Goal: Information Seeking & Learning: Check status

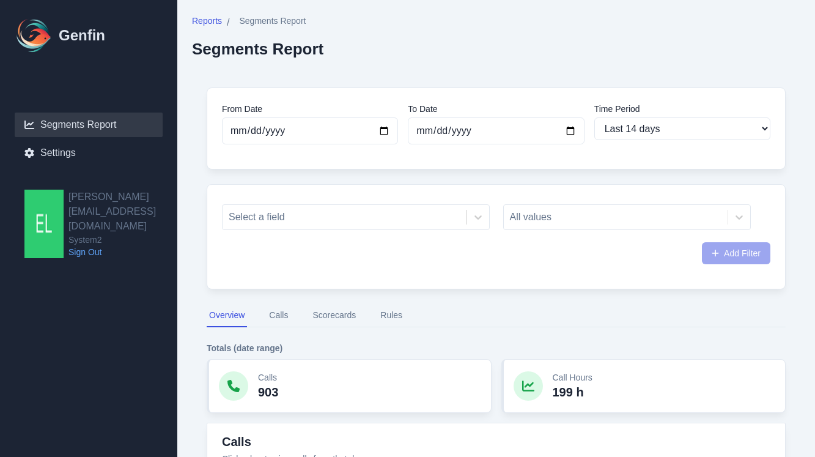
select select "14"
click at [338, 213] on div at bounding box center [345, 217] width 232 height 17
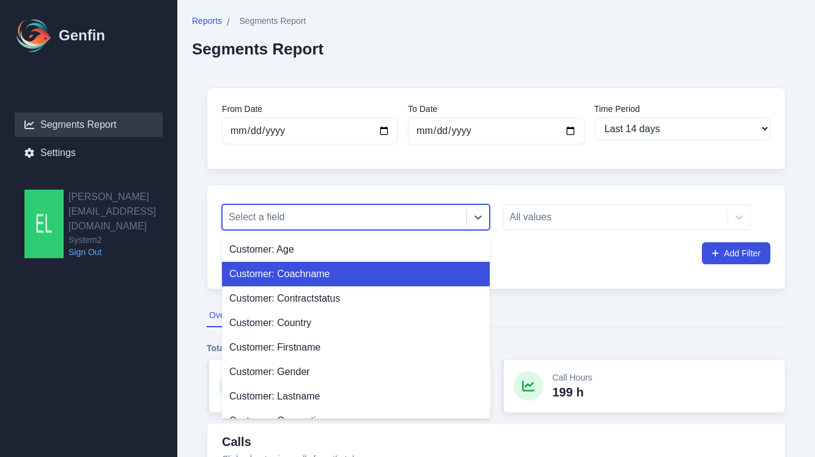
click at [317, 273] on div "Customer: Coachname" at bounding box center [356, 274] width 268 height 24
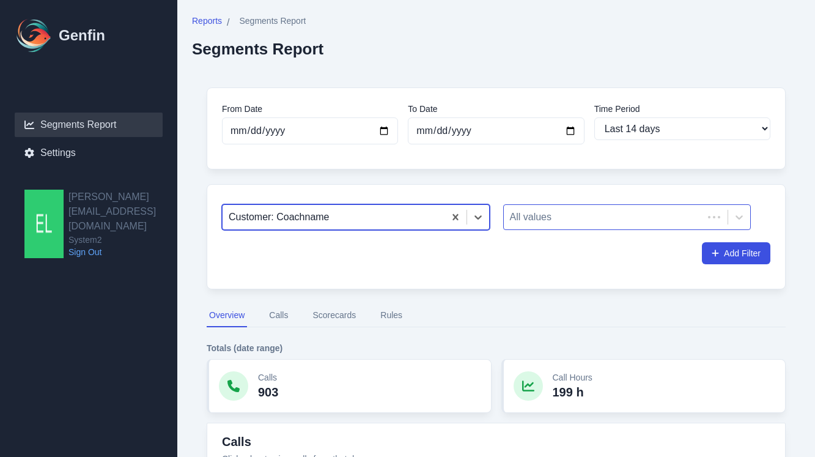
click at [578, 217] on div at bounding box center [604, 217] width 188 height 17
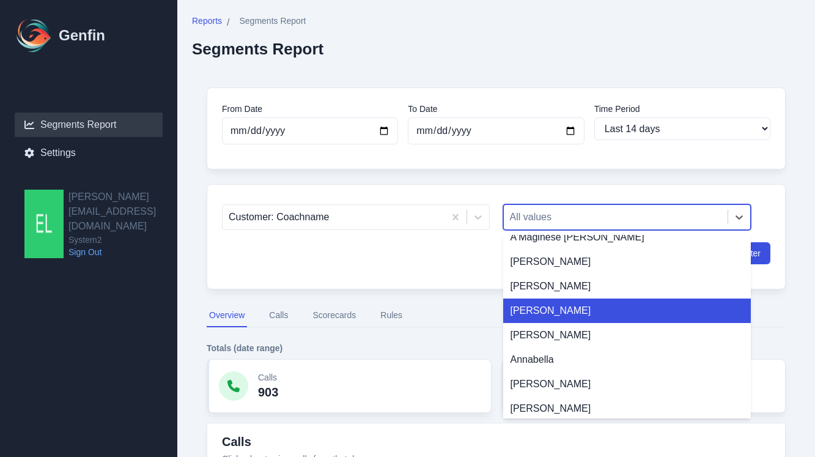
scroll to position [15, 0]
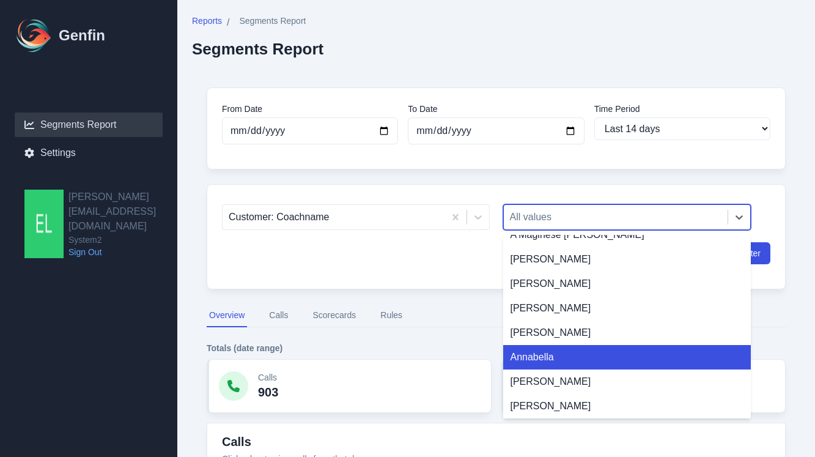
click at [561, 358] on div "Annabella" at bounding box center [627, 357] width 248 height 24
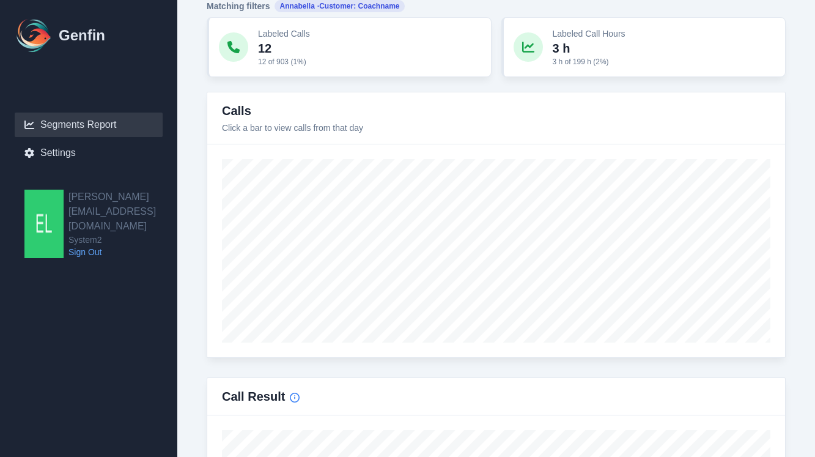
scroll to position [423, 0]
type input "[DATE]"
select select "custom"
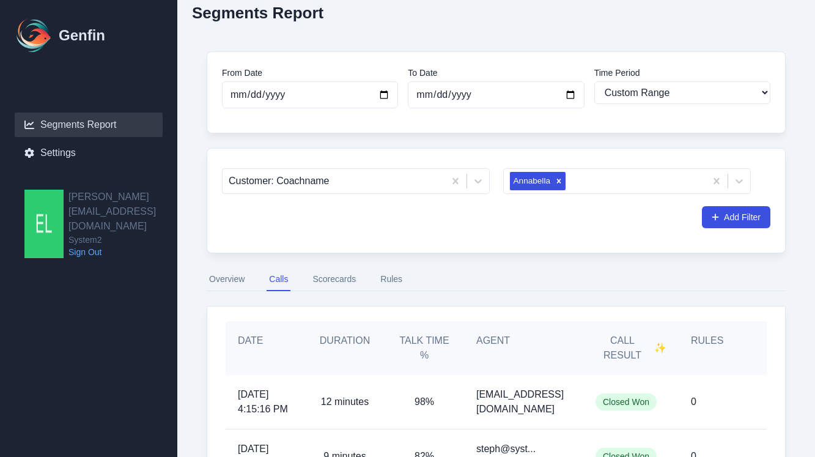
scroll to position [37, 0]
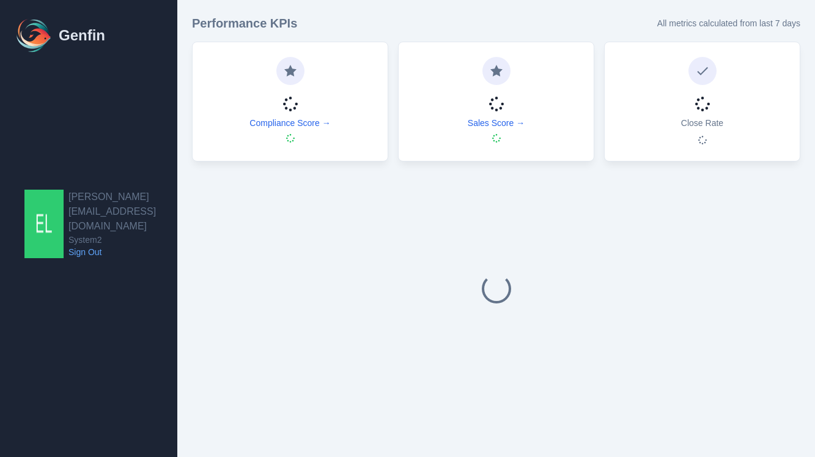
select select "14"
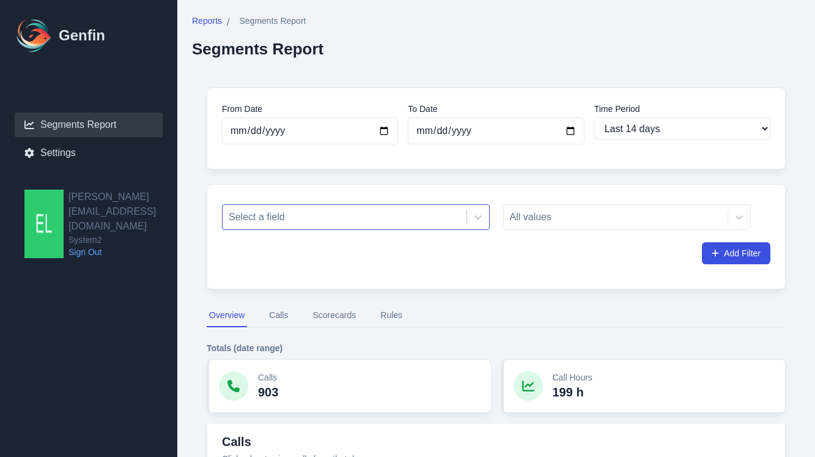
click at [418, 220] on div at bounding box center [345, 217] width 232 height 17
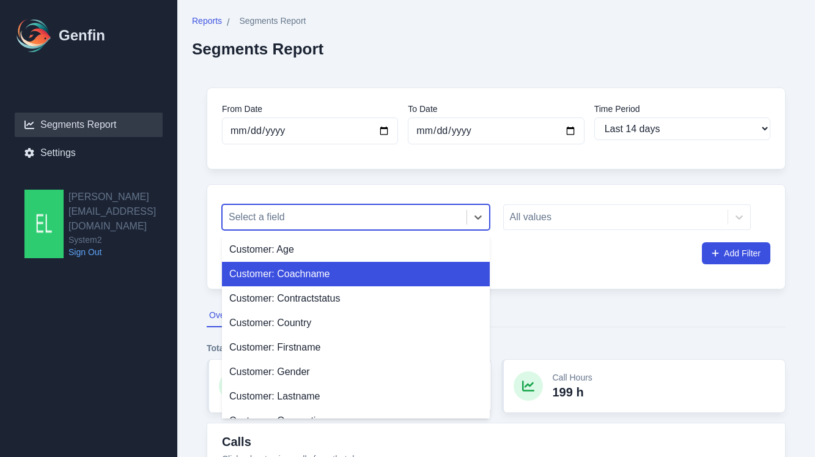
click at [321, 282] on div "Customer: Coachname" at bounding box center [356, 274] width 268 height 24
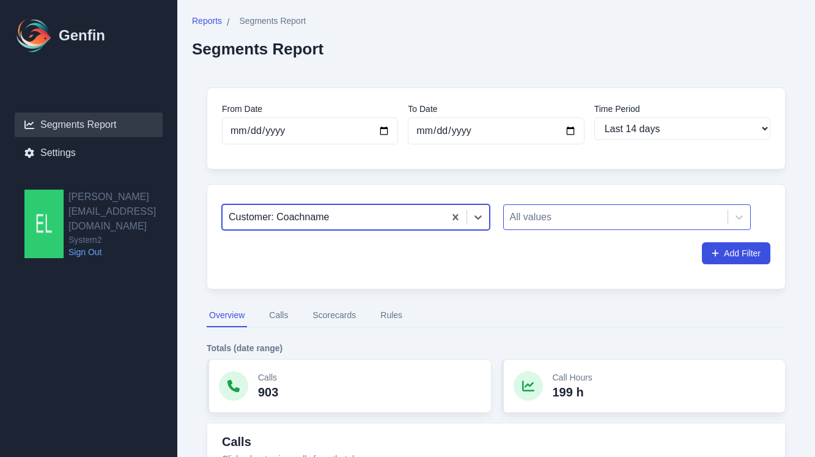
click at [535, 223] on div at bounding box center [616, 217] width 212 height 17
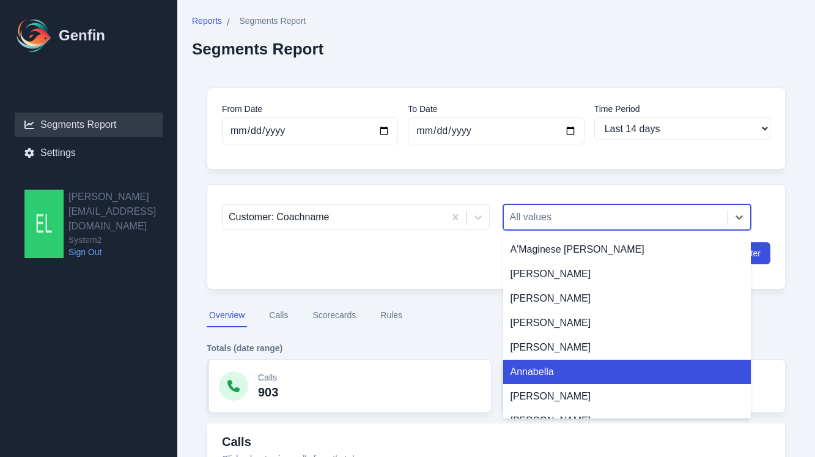
click at [548, 364] on div "Annabella" at bounding box center [627, 372] width 248 height 24
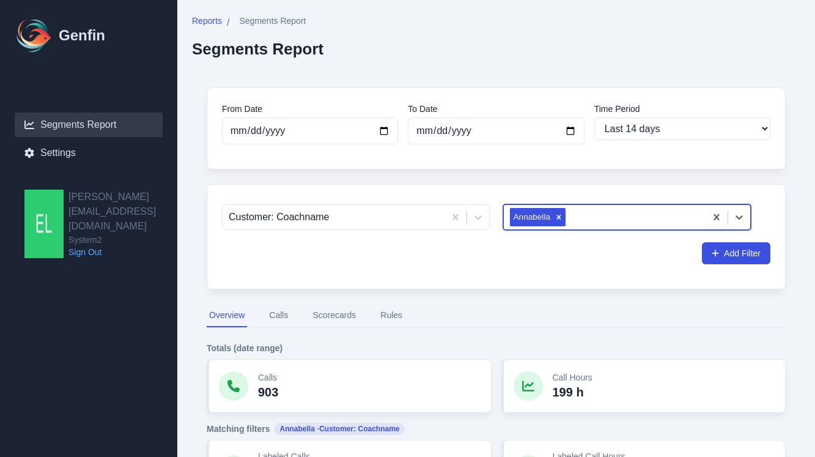
click at [280, 319] on button "Calls" at bounding box center [279, 315] width 24 height 23
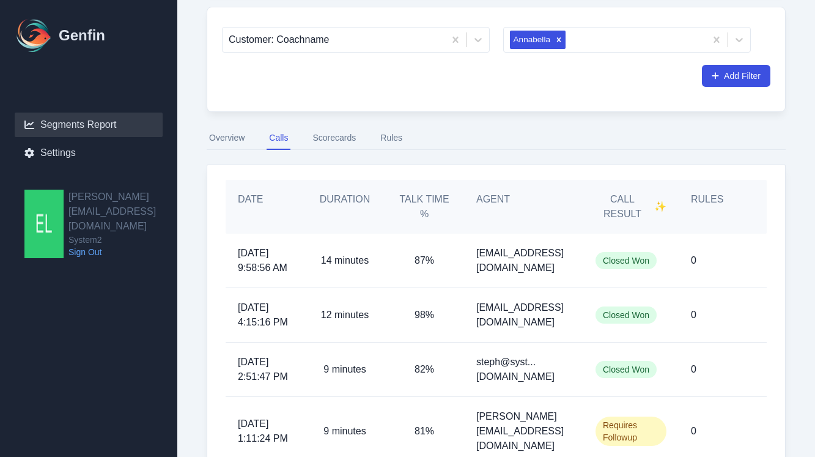
scroll to position [174, 0]
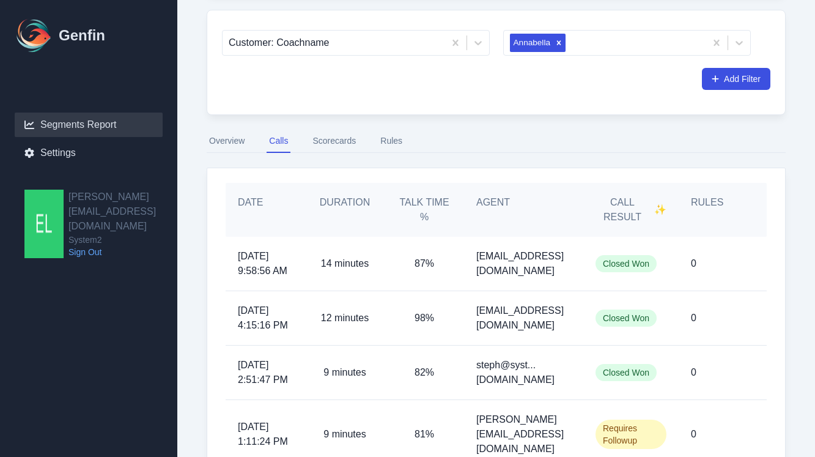
click at [335, 130] on button "Scorecards" at bounding box center [334, 141] width 48 height 23
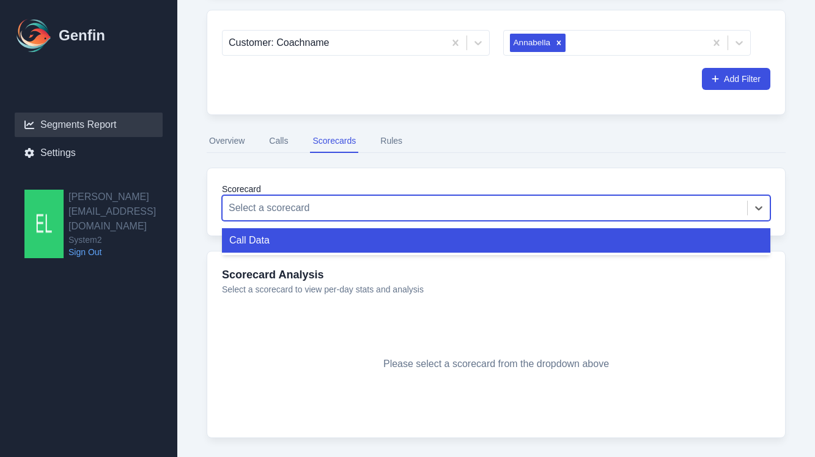
click at [341, 214] on div at bounding box center [485, 207] width 513 height 17
click at [299, 247] on div "Call Data" at bounding box center [496, 240] width 549 height 24
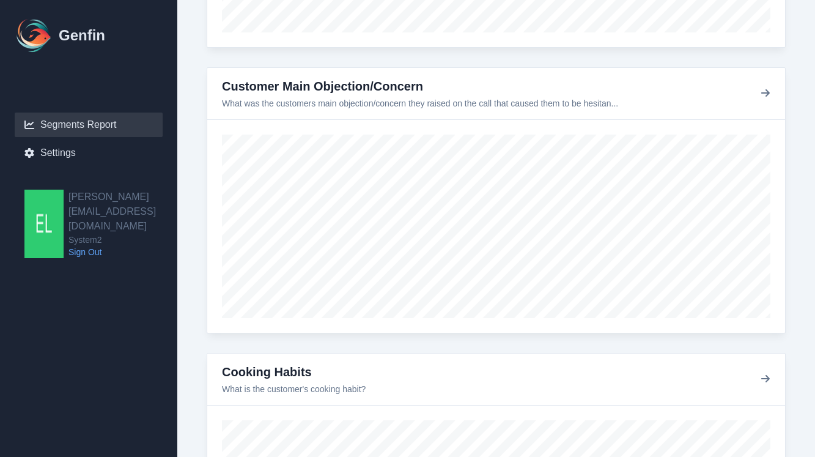
scroll to position [949, 0]
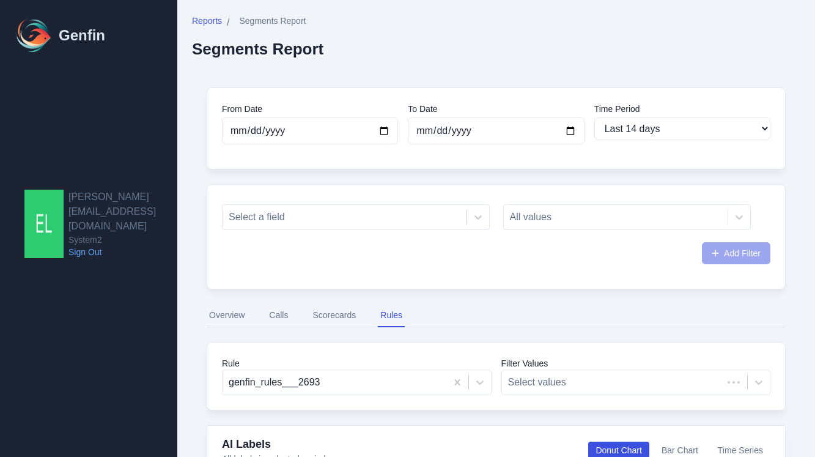
select select "14"
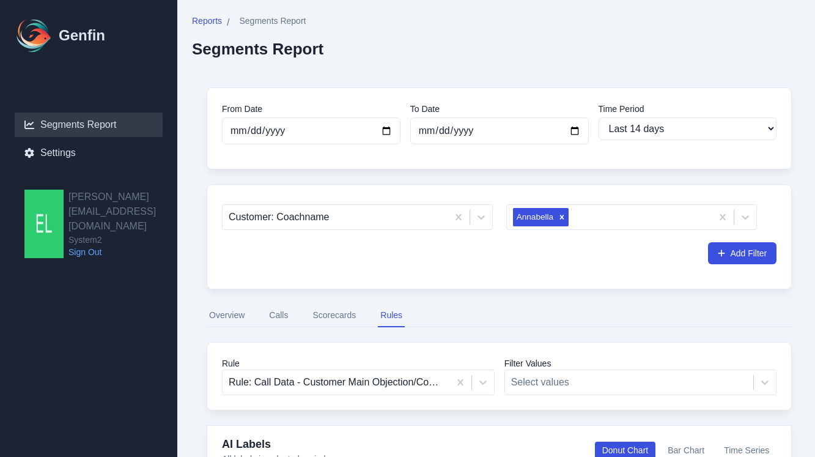
scroll to position [93, 0]
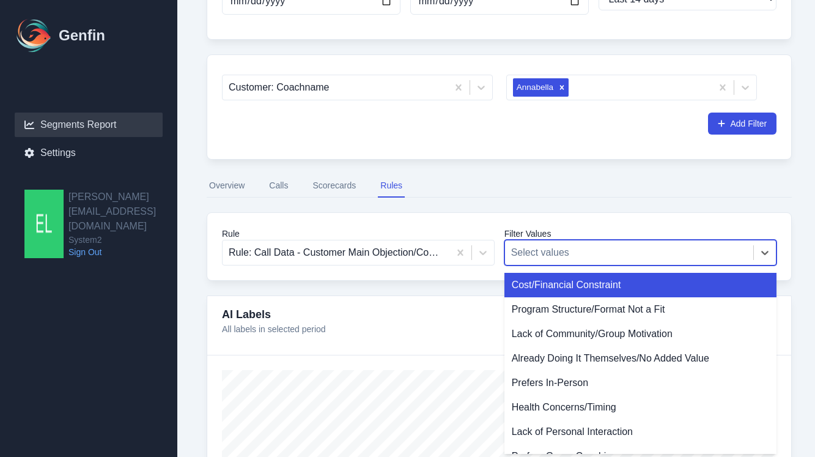
click at [555, 265] on div "Rule Rule: Call Data - Customer Main Objection/Concern Filter Values Cost/Finan…" at bounding box center [499, 246] width 585 height 69
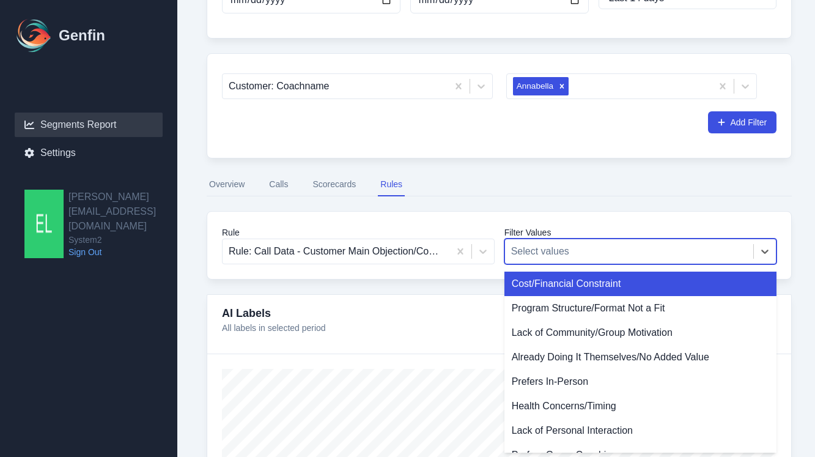
scroll to position [132, 0]
click at [455, 312] on div "AI Labels All labels in selected period Donut Chart Bar Chart Time Series" at bounding box center [499, 318] width 555 height 29
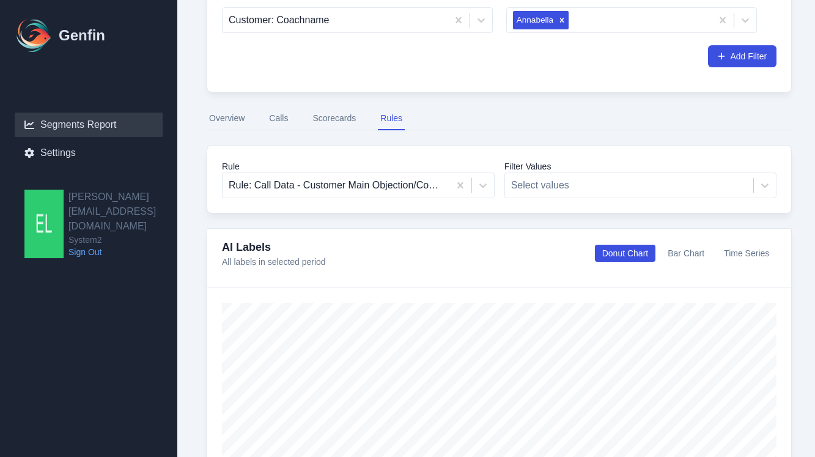
scroll to position [206, 0]
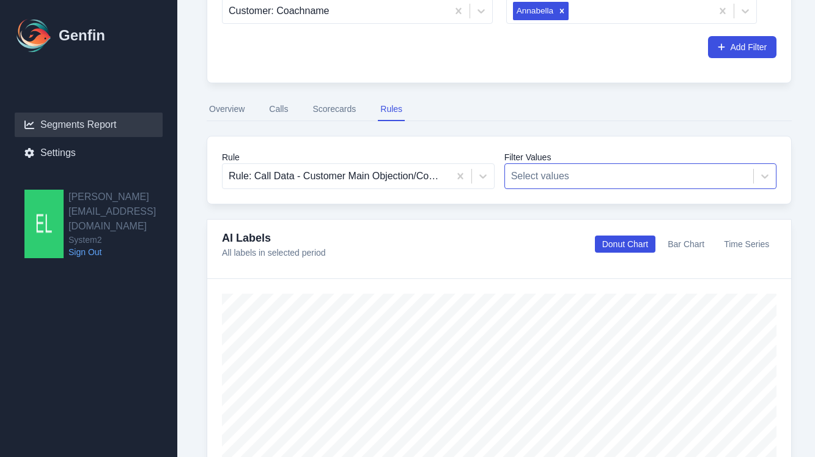
click at [598, 173] on div at bounding box center [629, 176] width 237 height 17
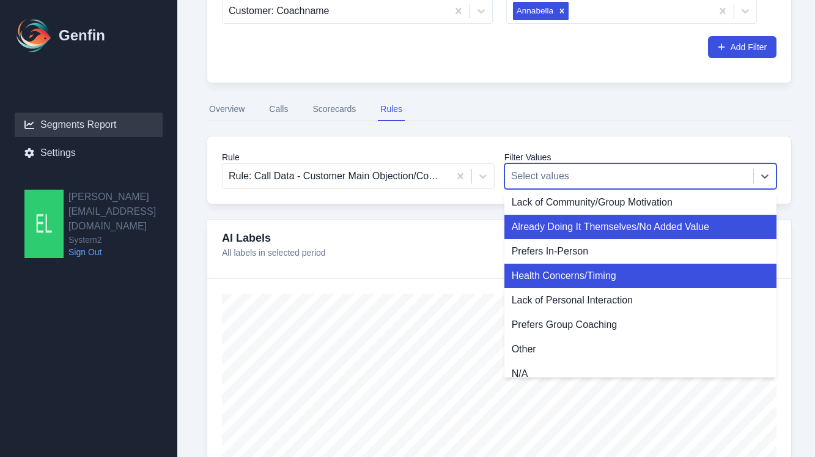
scroll to position [91, 0]
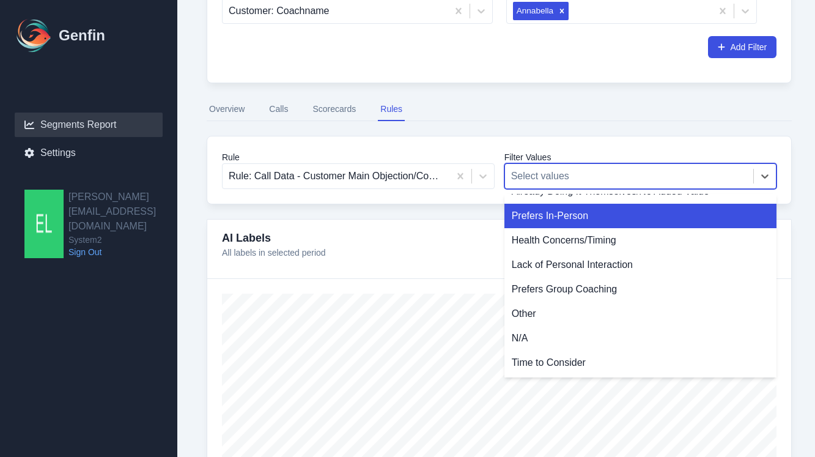
click at [574, 216] on div "Prefers In-Person" at bounding box center [641, 216] width 273 height 24
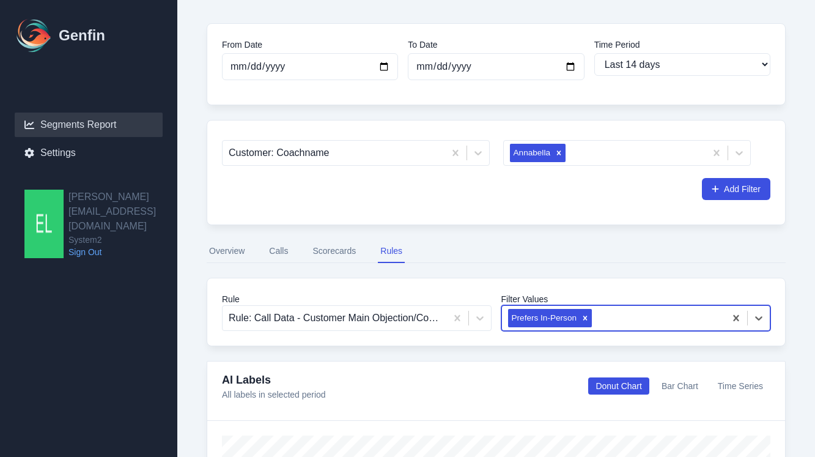
scroll to position [61, 0]
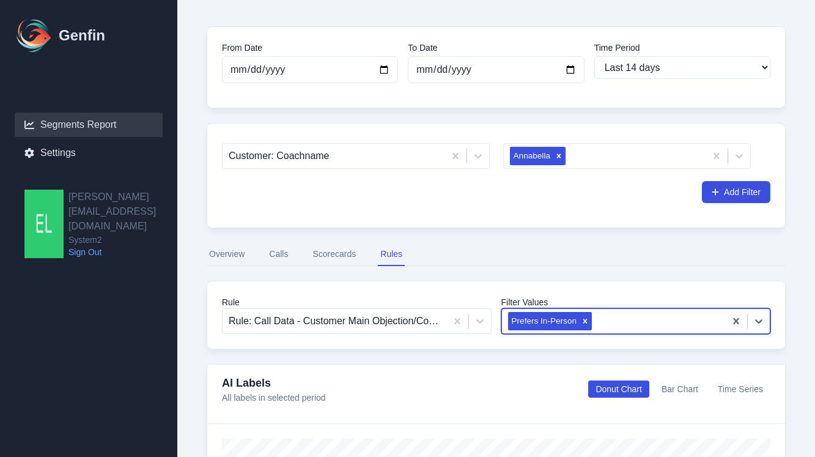
click at [336, 252] on button "Scorecards" at bounding box center [334, 254] width 48 height 23
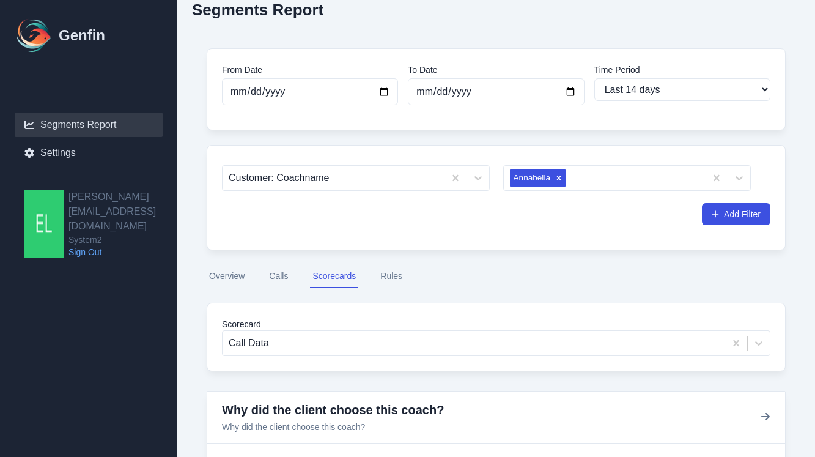
scroll to position [23, 0]
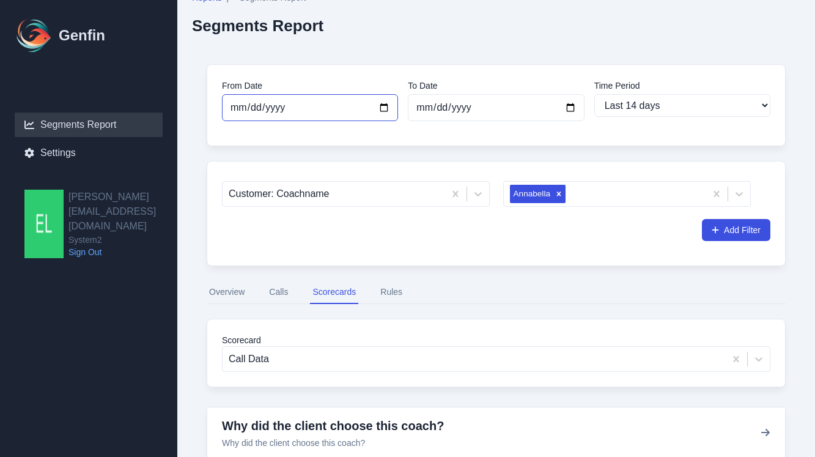
click at [380, 106] on input "[DATE]" at bounding box center [310, 107] width 176 height 27
type input "2025-09-01"
select select "custom"
click at [532, 107] on input "[DATE]" at bounding box center [496, 107] width 176 height 27
click at [566, 109] on input "[DATE]" at bounding box center [496, 107] width 176 height 27
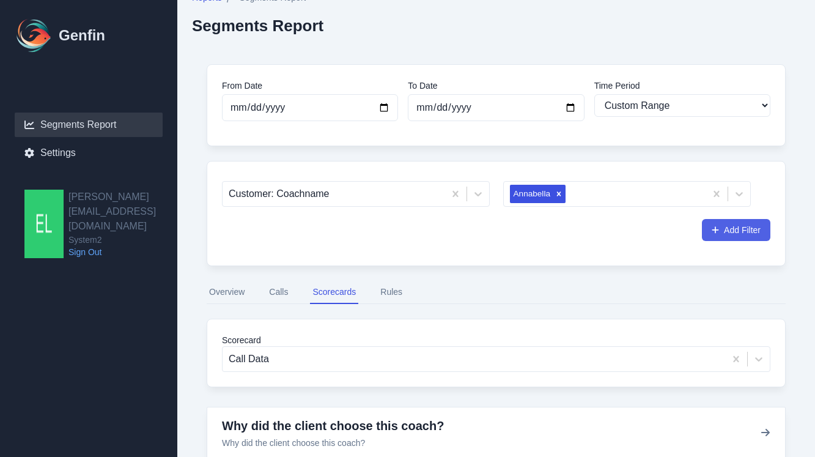
click at [734, 236] on button "Add Filter" at bounding box center [736, 230] width 69 height 22
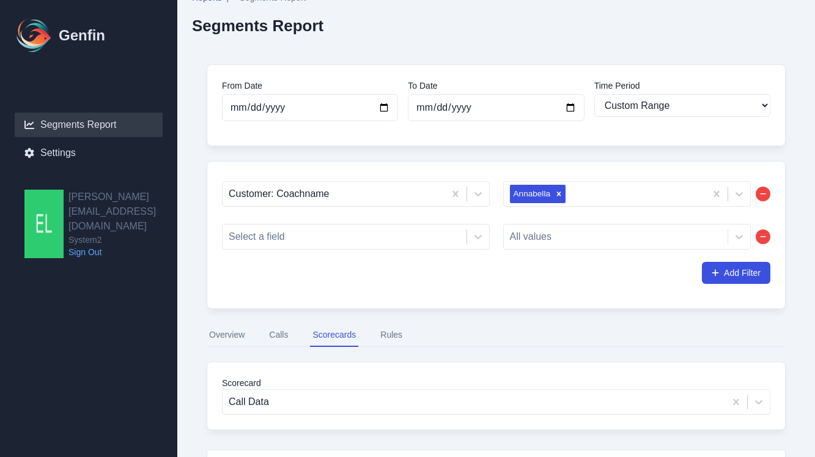
click at [766, 236] on button "button" at bounding box center [763, 236] width 15 height 15
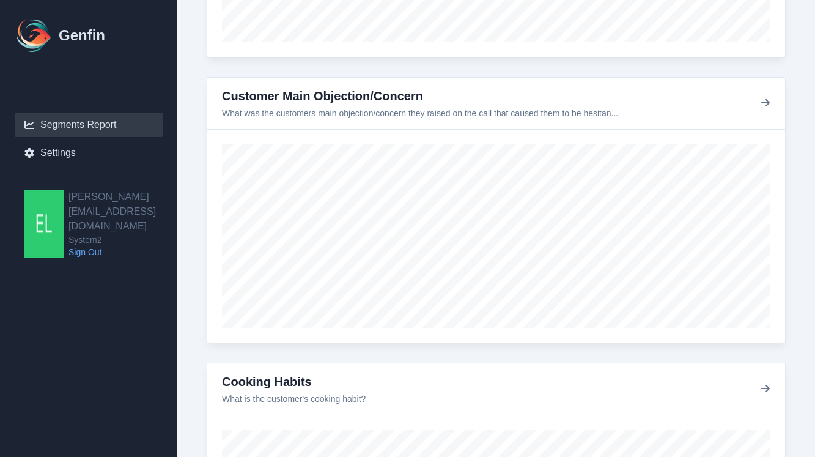
scroll to position [811, 0]
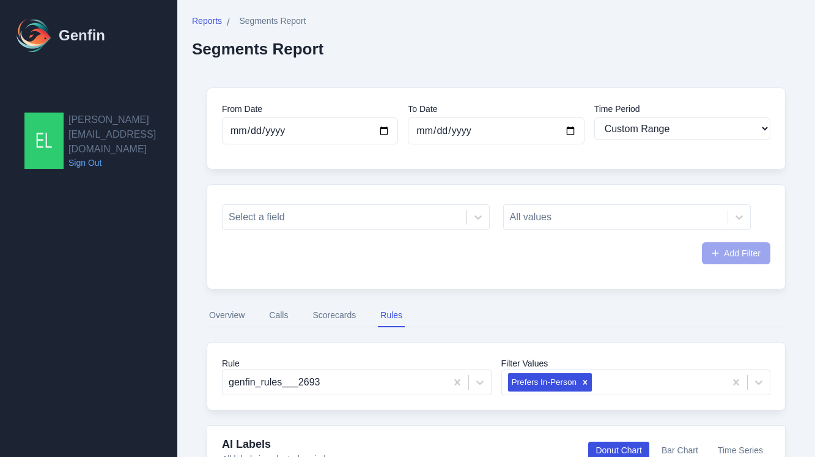
select select "custom"
